Goal: Task Accomplishment & Management: Manage account settings

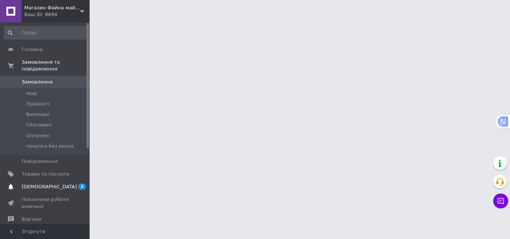
click at [81, 184] on span "2" at bounding box center [81, 187] width 7 height 6
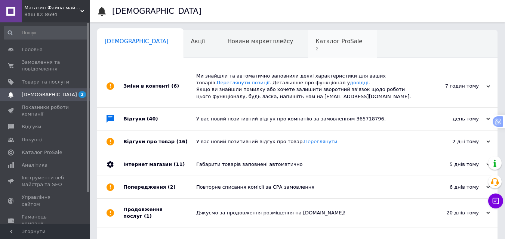
click at [308, 46] on div "Каталог ProSale 2" at bounding box center [342, 44] width 69 height 28
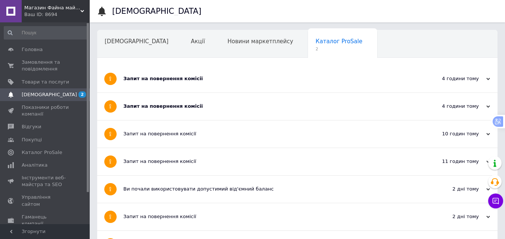
click at [148, 111] on div "Запит на повернення комісії" at bounding box center [269, 106] width 292 height 27
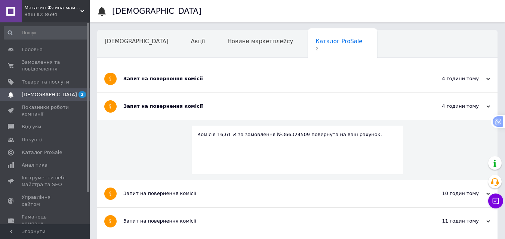
click at [151, 74] on div "Запит на повернення комісії" at bounding box center [269, 78] width 292 height 27
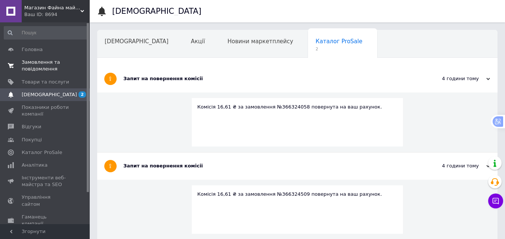
click at [37, 61] on span "Замовлення та повідомлення" at bounding box center [45, 65] width 47 height 13
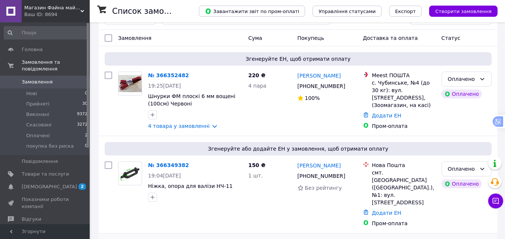
scroll to position [37, 0]
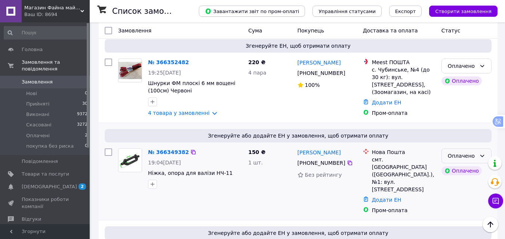
click at [484, 155] on icon at bounding box center [482, 156] width 6 height 6
click at [467, 169] on li "Прийнято" at bounding box center [465, 172] width 49 height 13
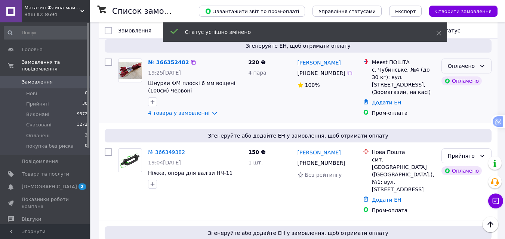
click at [478, 64] on div "Оплачено" at bounding box center [466, 66] width 50 height 15
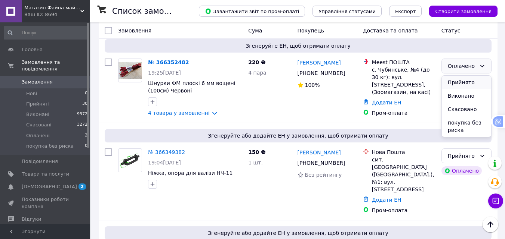
click at [474, 83] on li "Прийнято" at bounding box center [465, 82] width 49 height 13
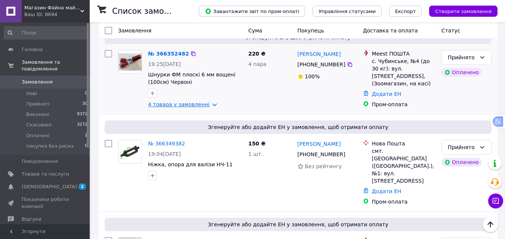
click at [196, 105] on link "4 товара у замовленні" at bounding box center [179, 105] width 62 height 6
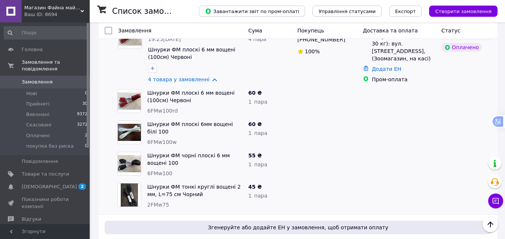
scroll to position [83, 0]
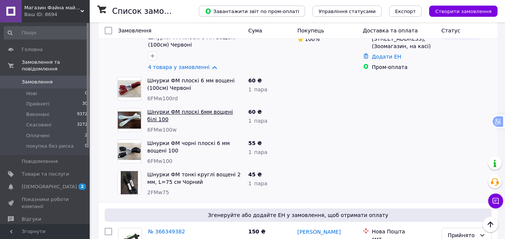
click at [182, 112] on link "Шнурки ФМ плоскі 6мм вощені білі 100" at bounding box center [190, 115] width 86 height 13
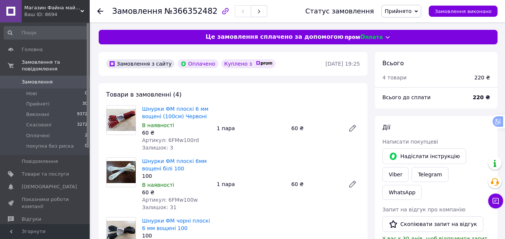
scroll to position [37, 0]
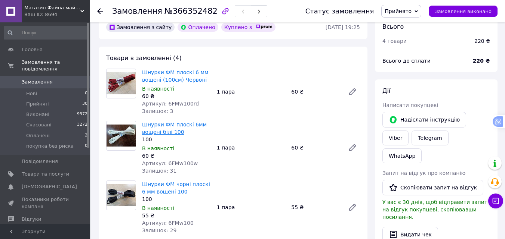
click at [196, 123] on link "Шнурки ФМ плоскі 6мм вощені білі 100" at bounding box center [174, 128] width 65 height 13
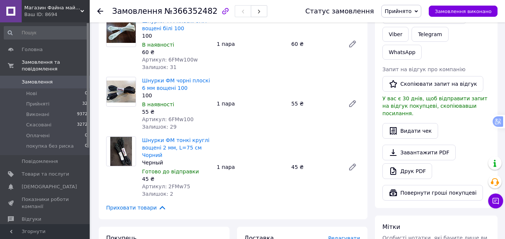
scroll to position [174, 0]
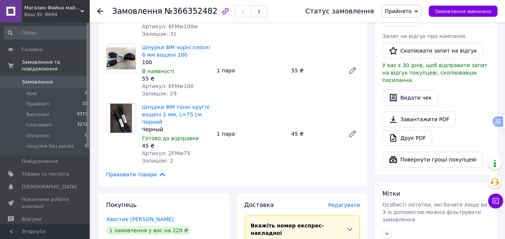
click at [121, 115] on img at bounding box center [121, 118] width 22 height 29
click at [167, 99] on div "Товари в замовленні (4) Шнурки ФМ плоскі 6 мм вощені (100см) Червоні В наявност…" at bounding box center [233, 48] width 269 height 277
click at [165, 107] on link "Шнурки ФМ тонкі круглі вощені 2 мм, L=75 см Чорний" at bounding box center [175, 114] width 67 height 21
